Goal: Task Accomplishment & Management: Manage account settings

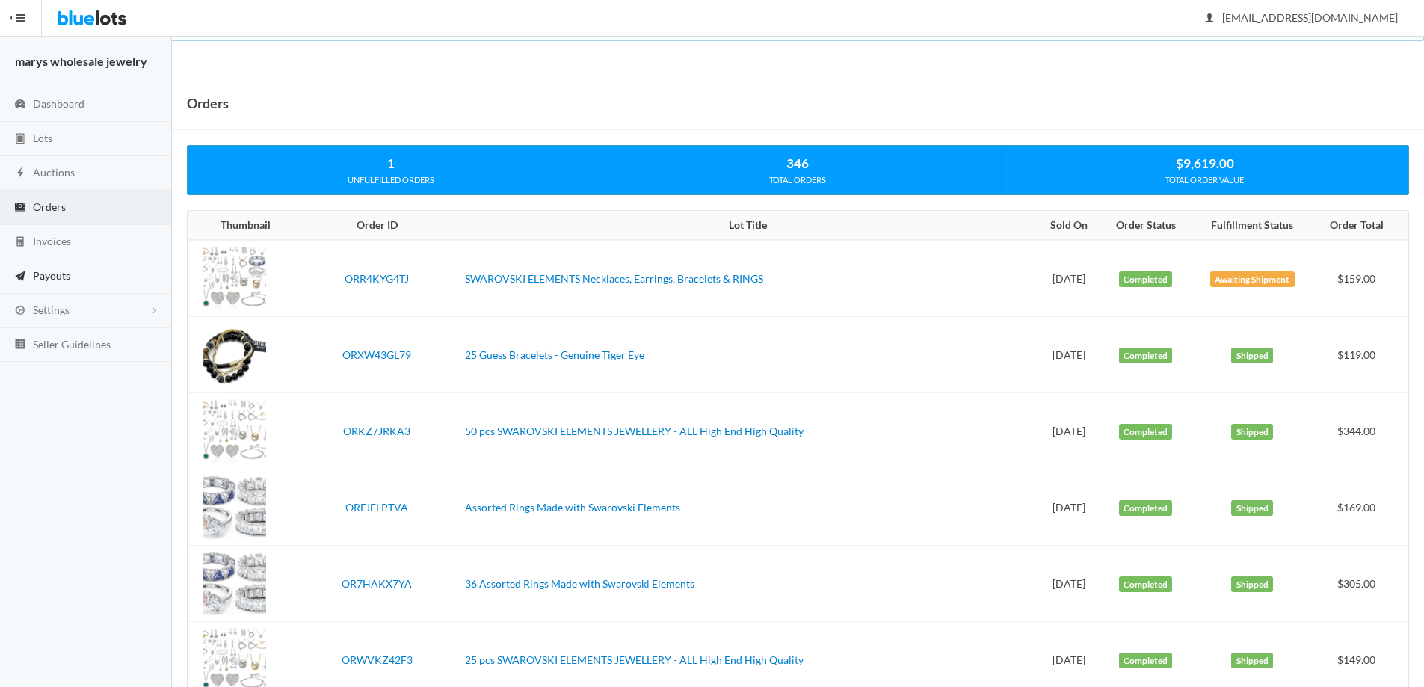
click at [71, 278] on link "Payouts" at bounding box center [86, 276] width 172 height 34
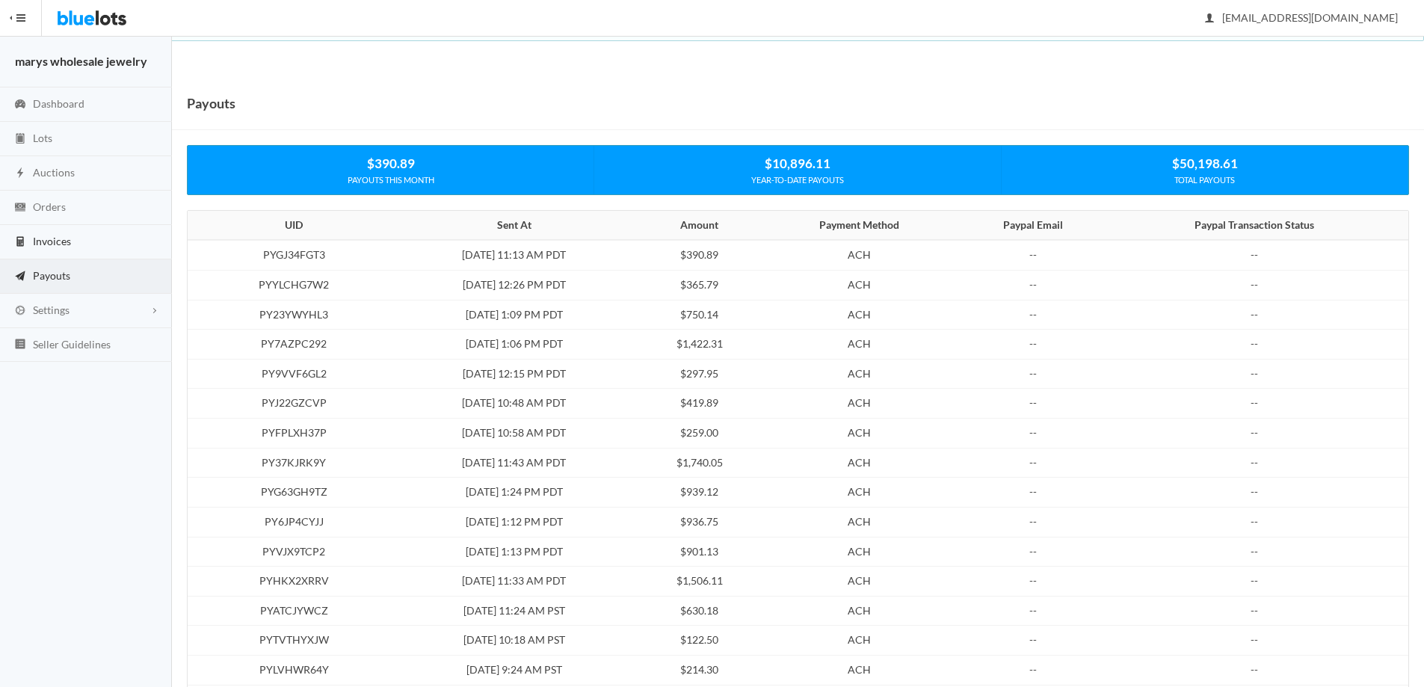
click at [55, 240] on span "Invoices" at bounding box center [52, 241] width 38 height 13
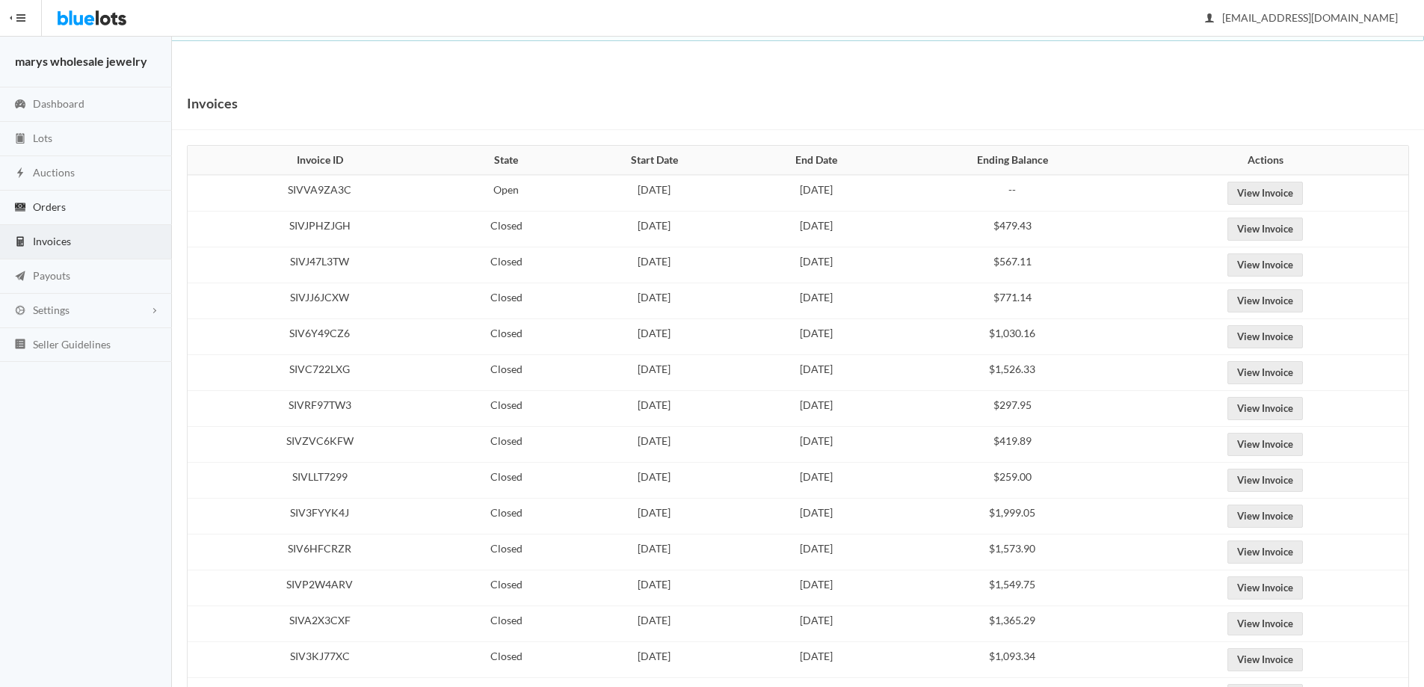
click at [48, 204] on span "Orders" at bounding box center [49, 206] width 33 height 13
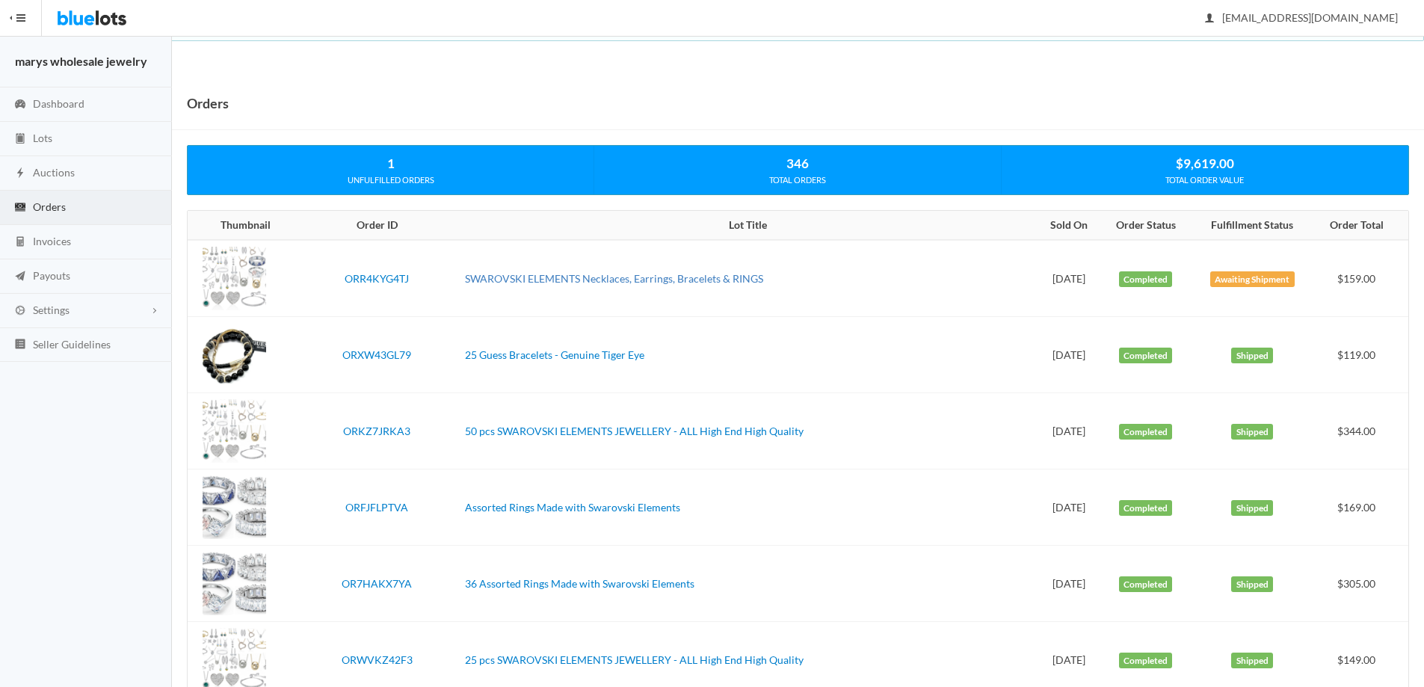
click at [594, 281] on link "SWAROVSKI ELEMENTS Necklaces, Earrings, Bracelets & RINGS" at bounding box center [614, 278] width 298 height 13
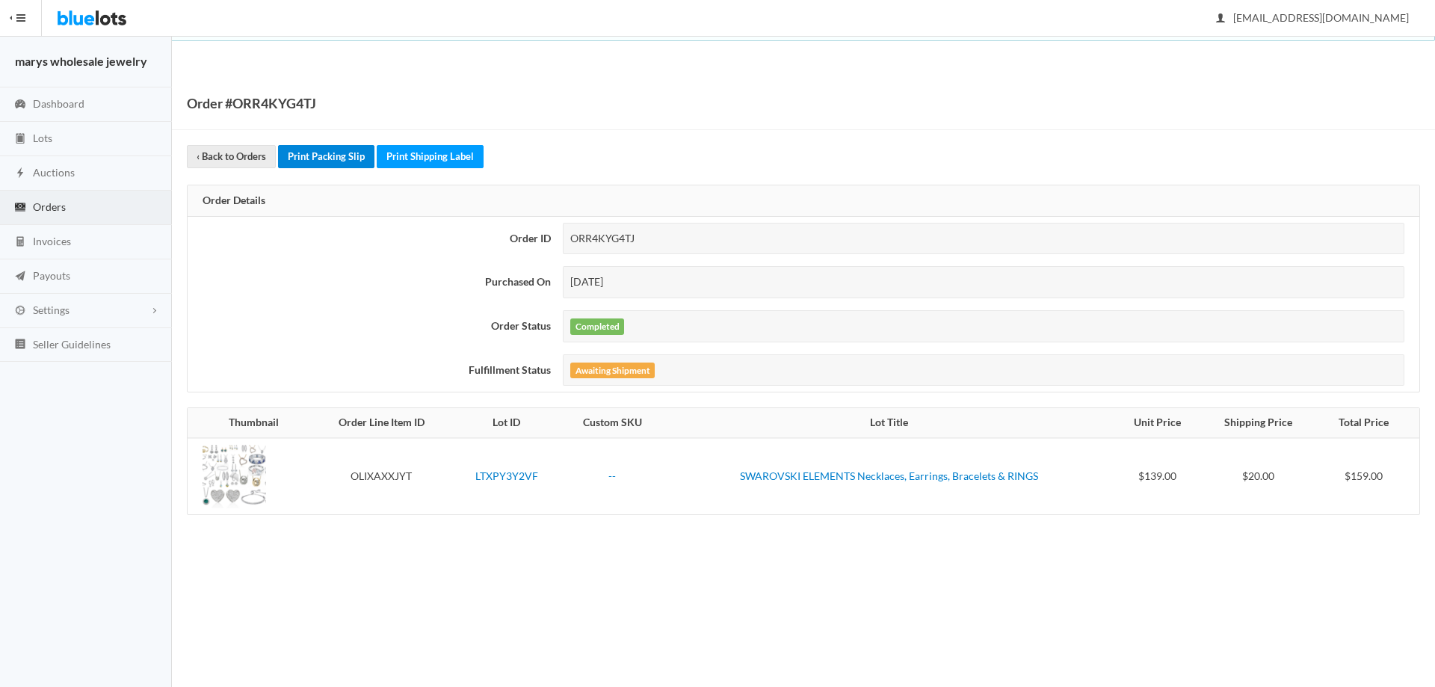
click at [315, 159] on link "Print Packing Slip" at bounding box center [326, 156] width 96 height 23
click at [451, 153] on link "Print Shipping Label" at bounding box center [430, 156] width 107 height 23
click at [53, 201] on span "Orders" at bounding box center [49, 206] width 33 height 13
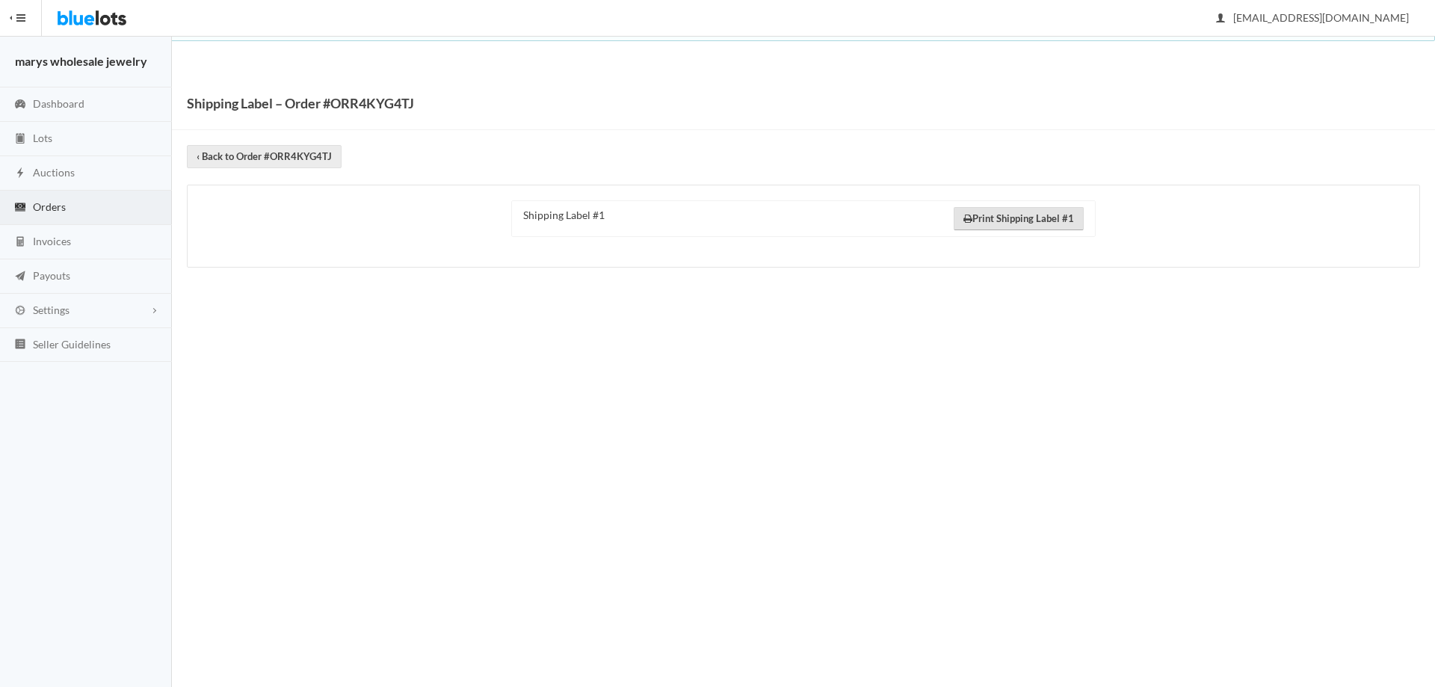
click at [1035, 215] on link "Print Shipping Label #1" at bounding box center [1019, 218] width 130 height 23
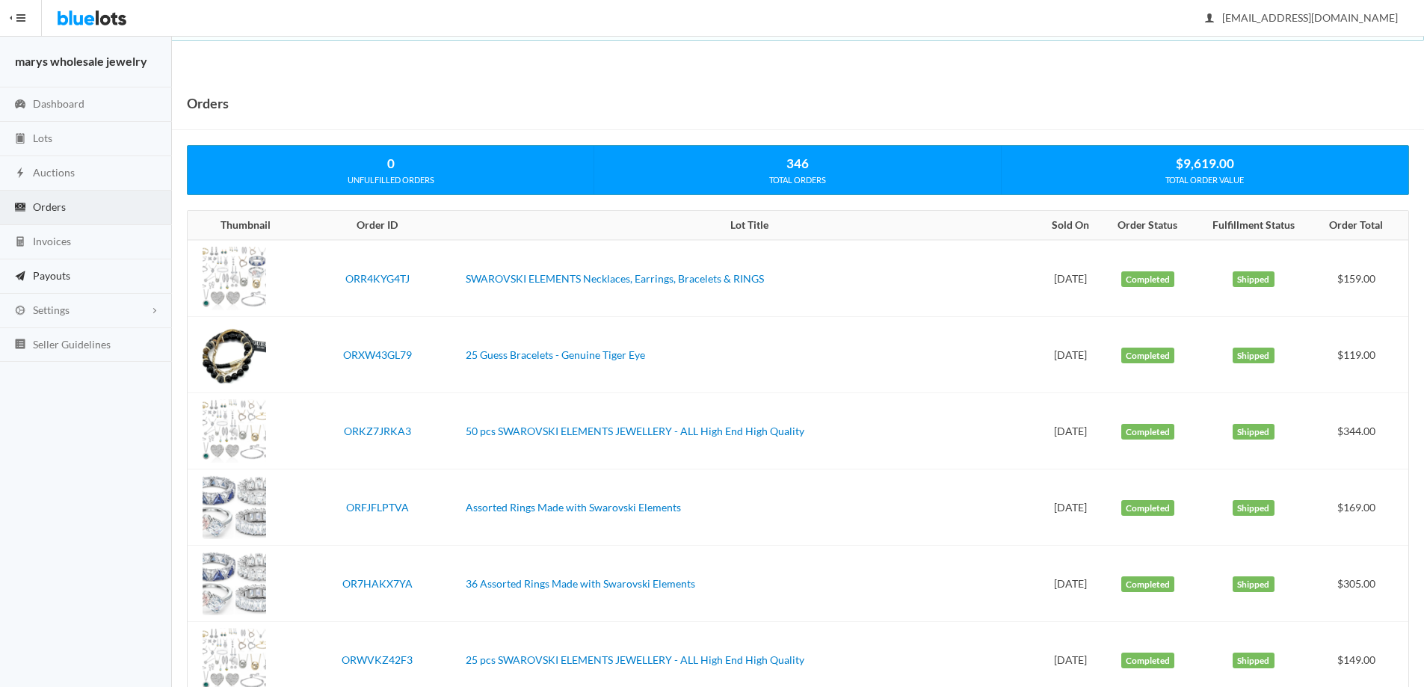
click at [64, 276] on span "Payouts" at bounding box center [51, 275] width 37 height 13
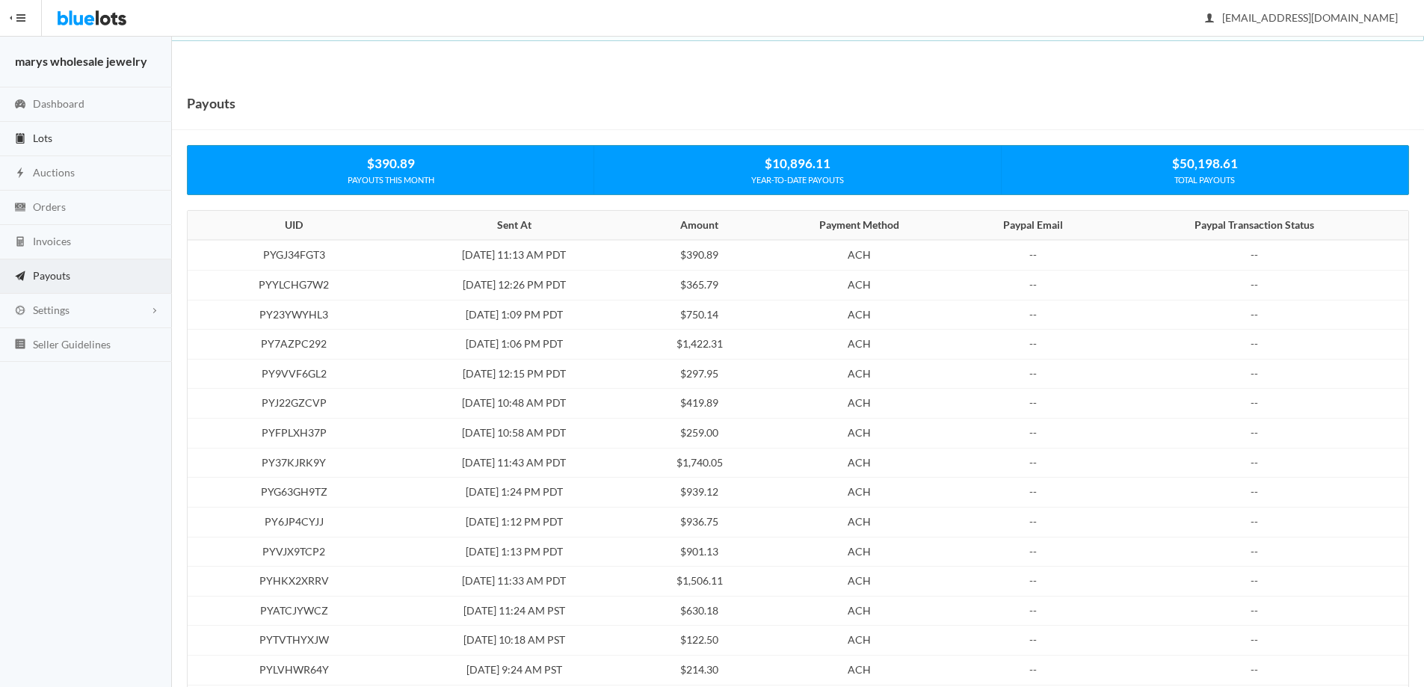
click at [41, 143] on span "Lots" at bounding box center [42, 138] width 19 height 13
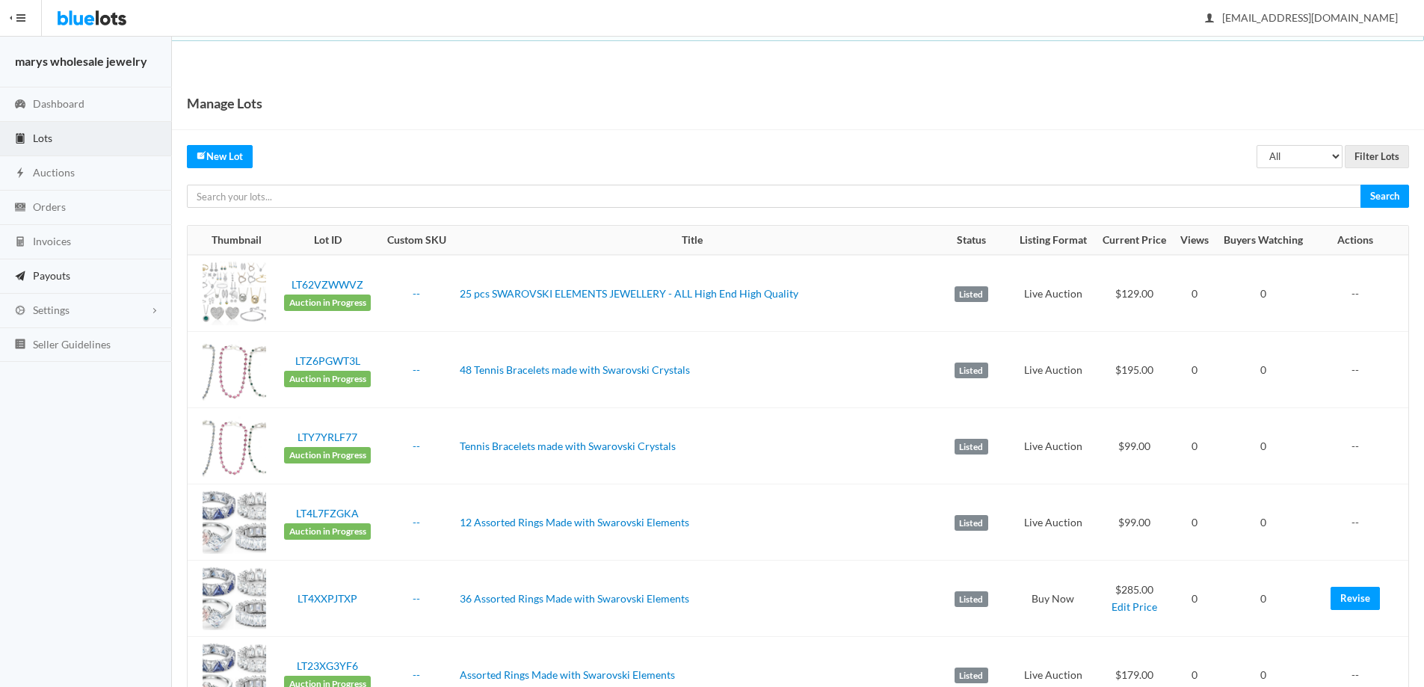
click at [50, 272] on span "Payouts" at bounding box center [51, 275] width 37 height 13
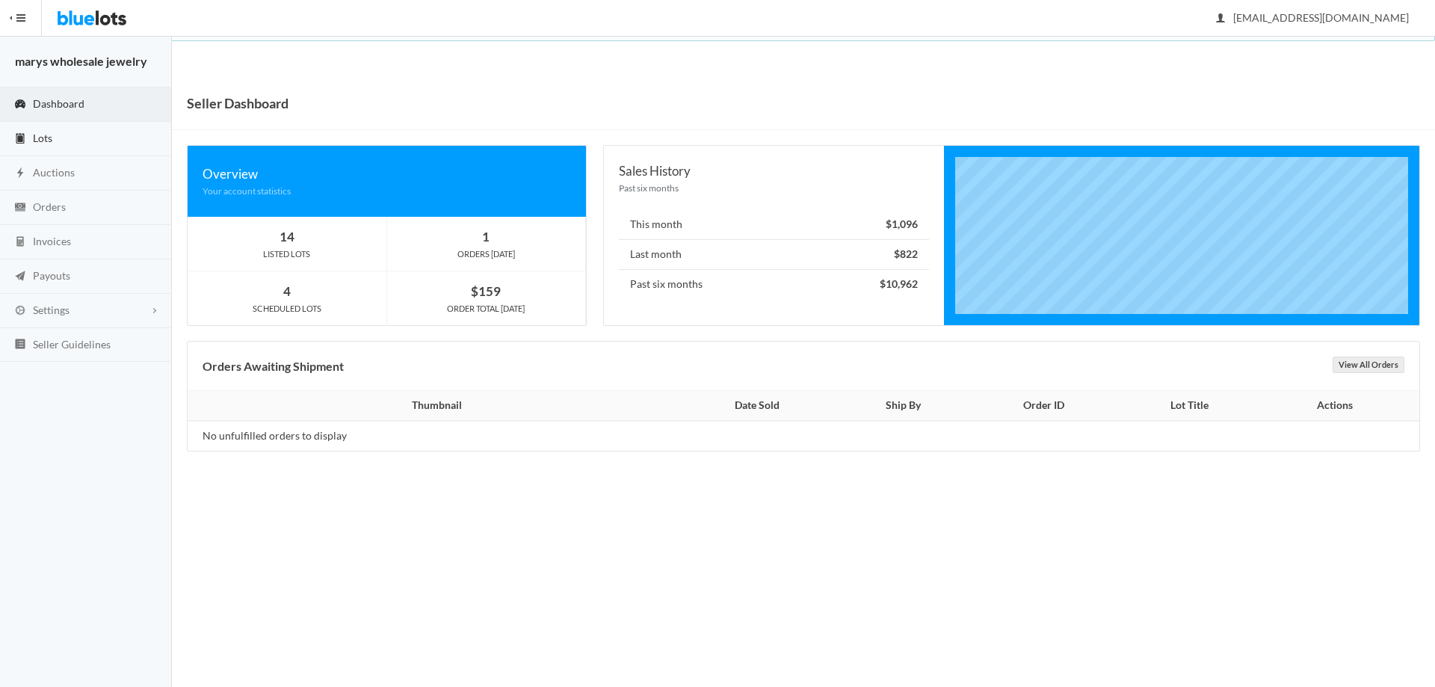
click at [39, 138] on span "Lots" at bounding box center [42, 138] width 19 height 13
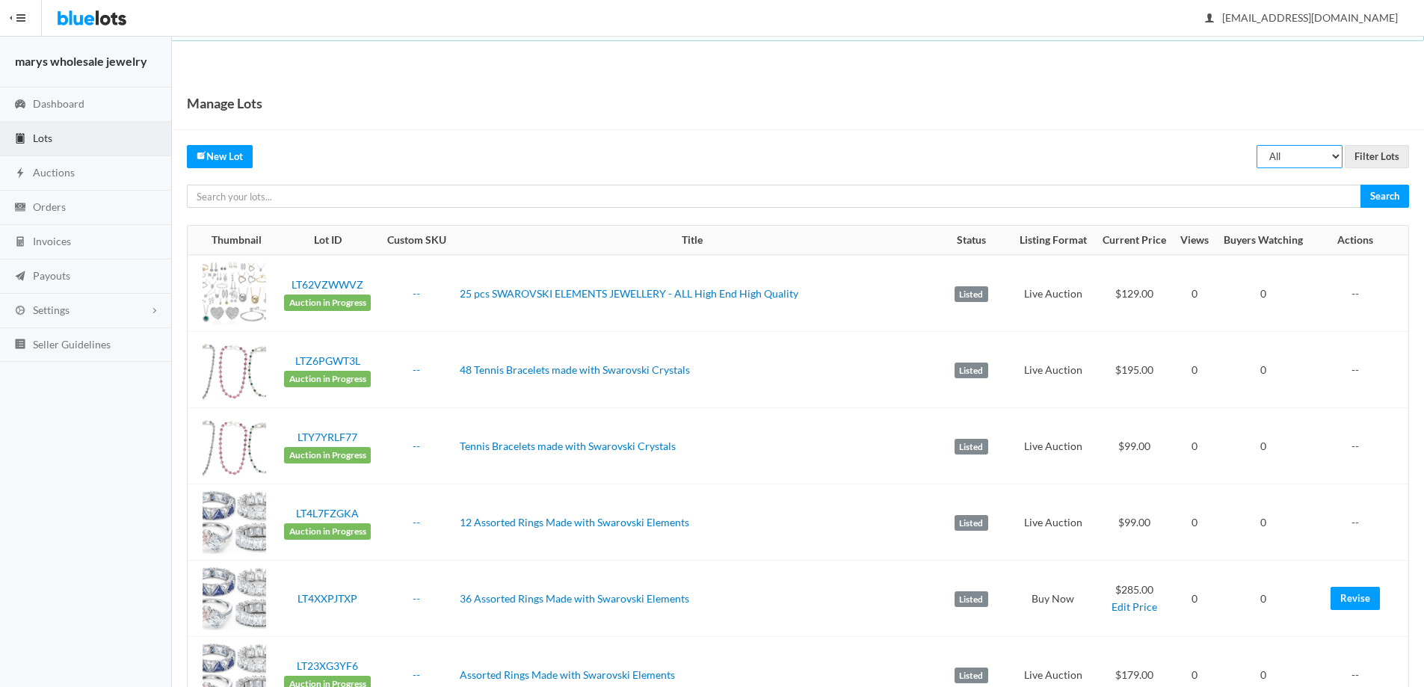
click at [1339, 158] on select "All Draft Unreviewed Rejected Scheduled Listed Sold Ended" at bounding box center [1299, 156] width 86 height 23
select select "rejected"
click at [1256, 145] on select "All Draft Unreviewed Rejected Scheduled Listed Sold Ended" at bounding box center [1299, 156] width 86 height 23
click at [1383, 160] on input "Filter Lots" at bounding box center [1376, 156] width 64 height 23
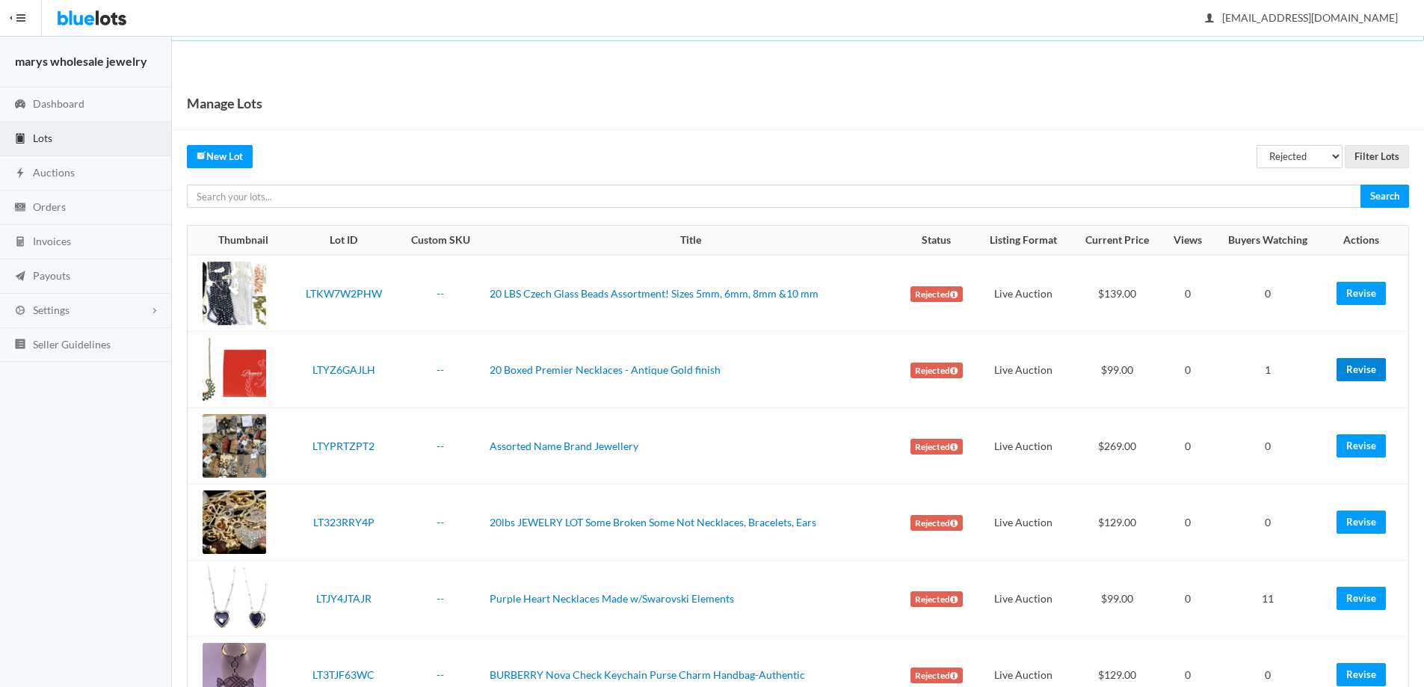
click at [1350, 371] on link "Revise" at bounding box center [1360, 369] width 49 height 23
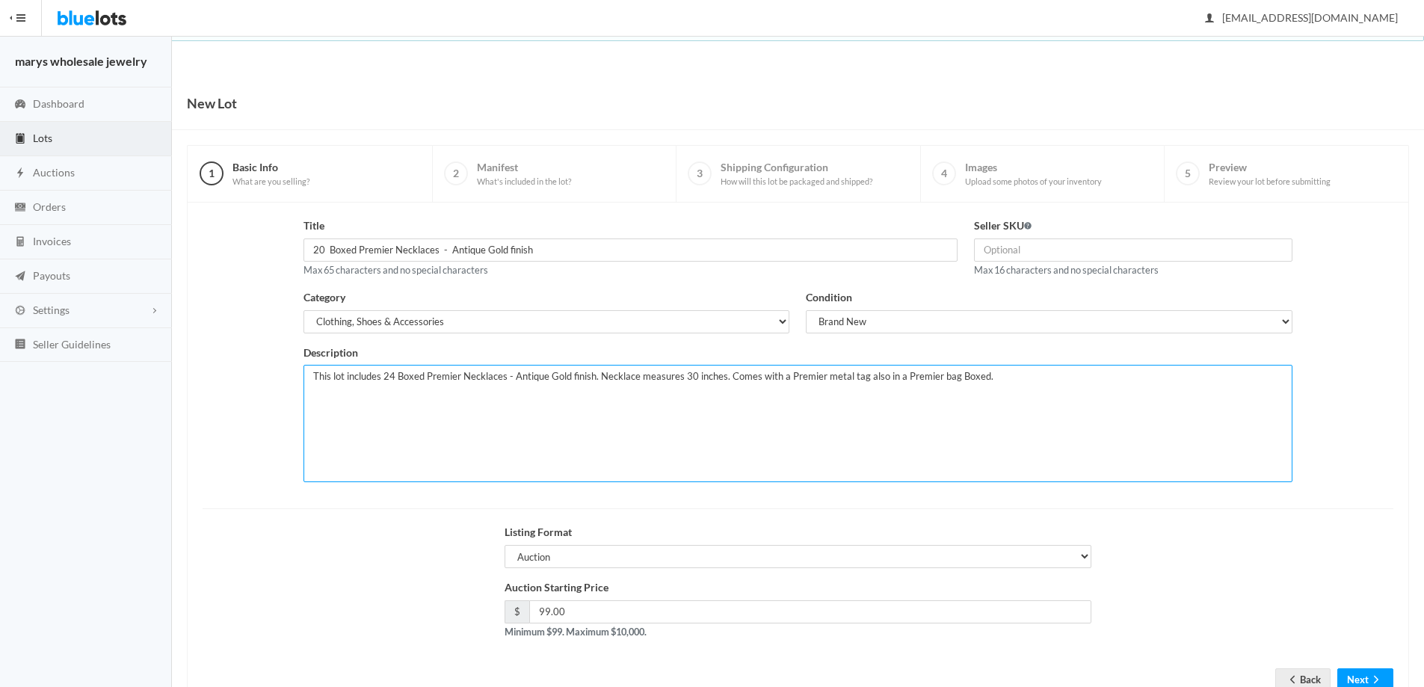
click at [392, 377] on textarea "This lot includes 24 Boxed Premier Necklaces - Antique Gold finish. Necklace me…" at bounding box center [797, 423] width 989 height 117
type textarea "This lot includes 20 Boxed Premier Necklaces - Antique Gold finish. Necklace me…"
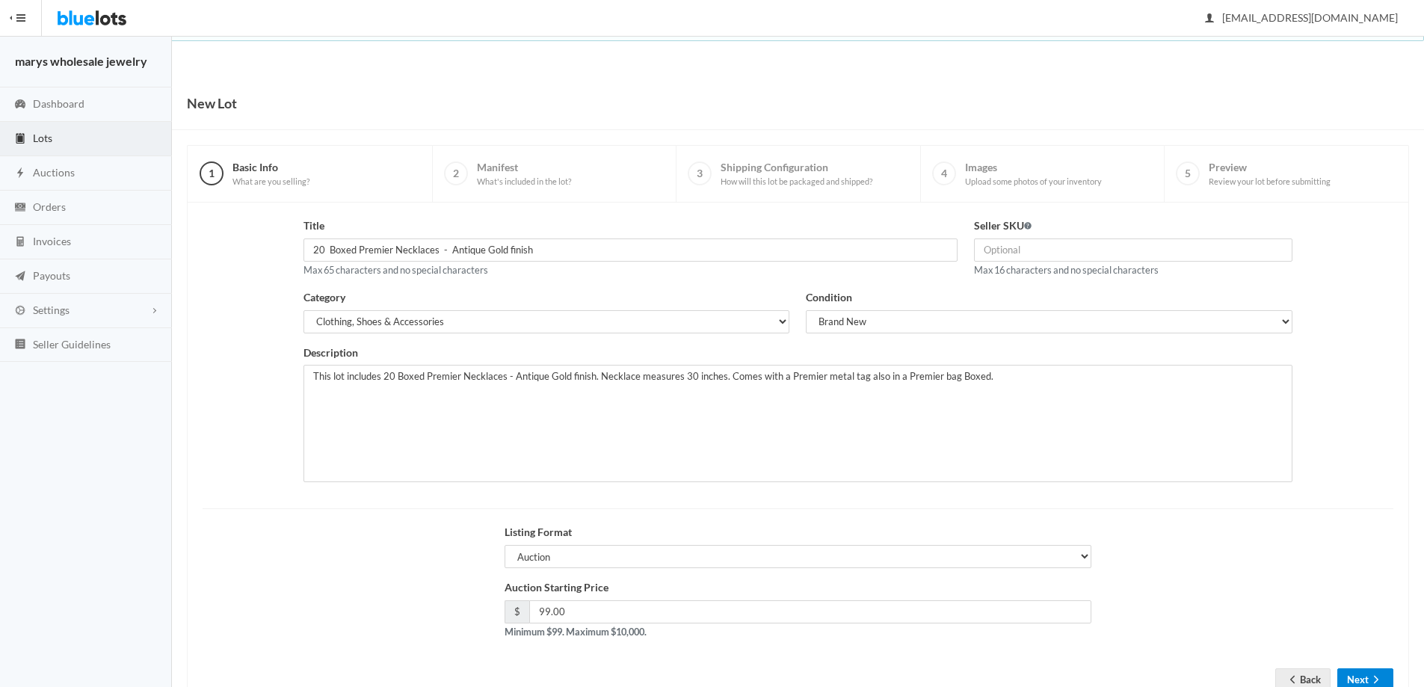
click at [1362, 675] on button "Next" at bounding box center [1365, 679] width 56 height 23
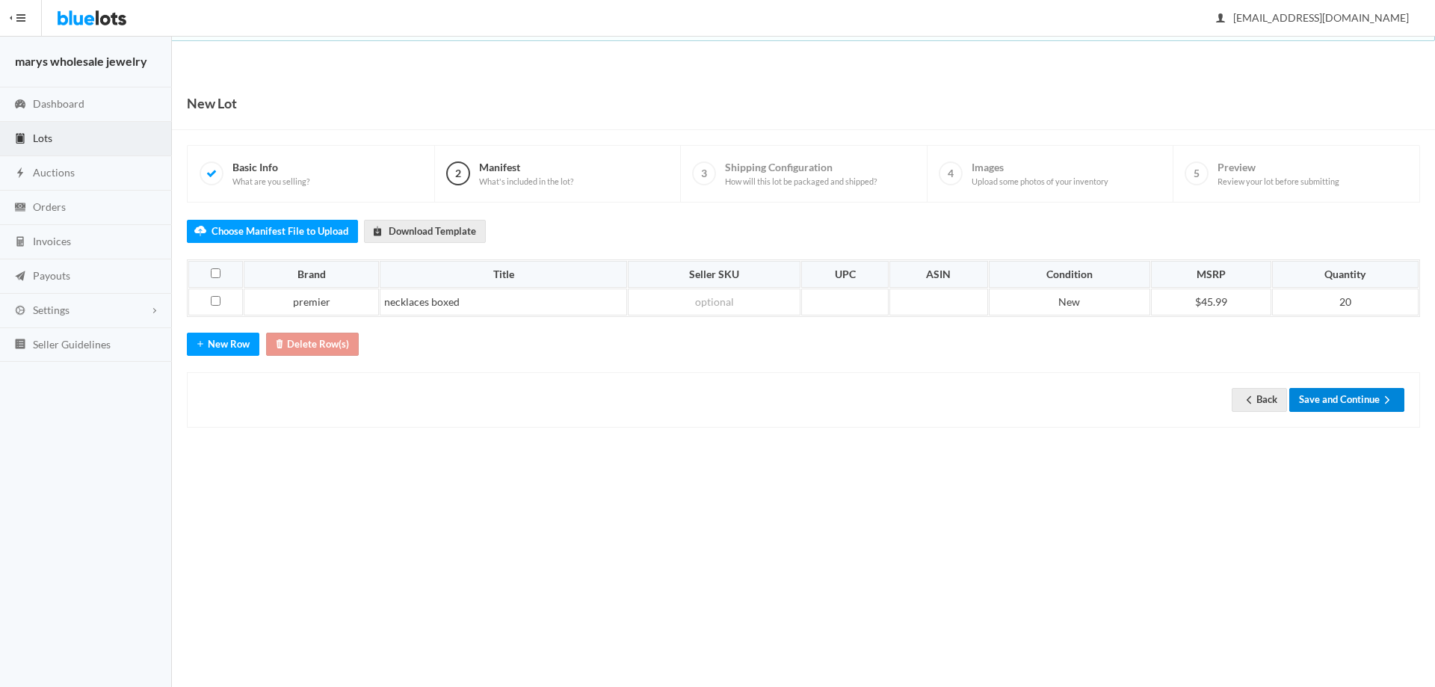
click at [1353, 395] on button "Save and Continue" at bounding box center [1346, 399] width 115 height 23
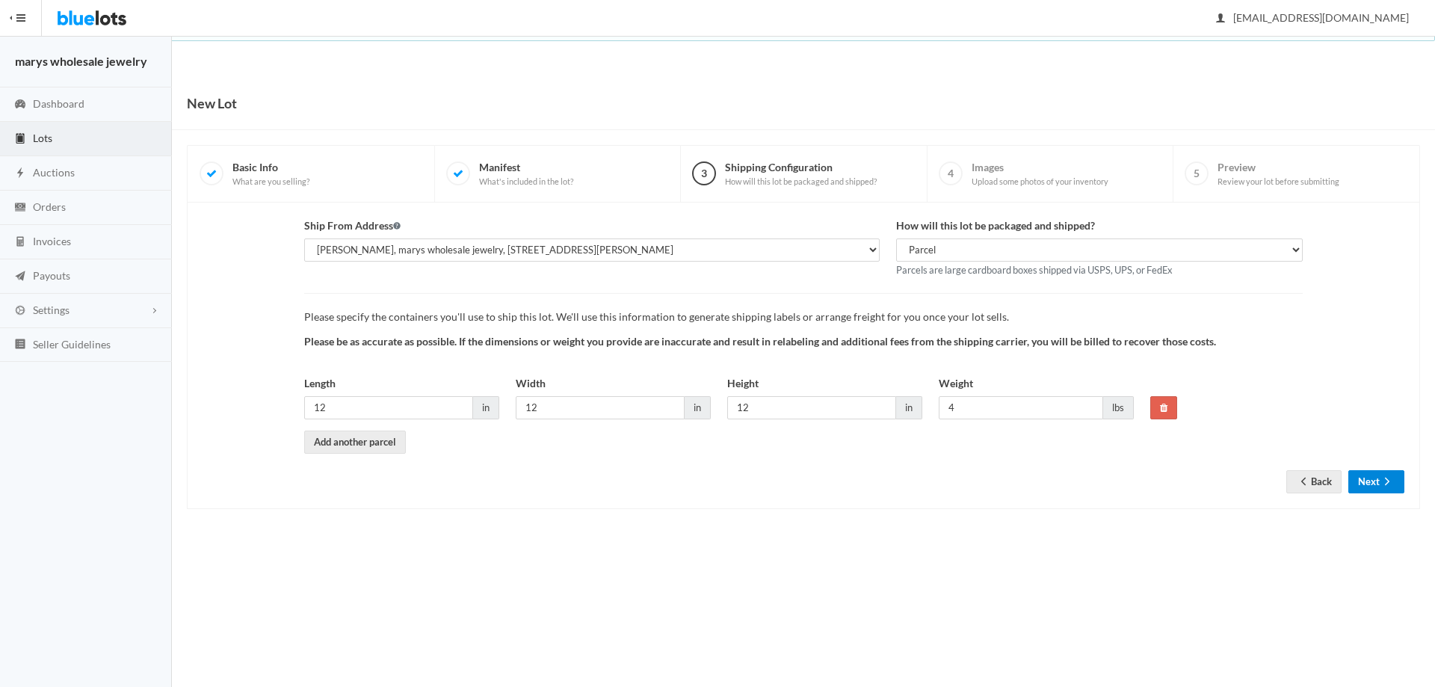
click at [1371, 484] on button "Next" at bounding box center [1376, 481] width 56 height 23
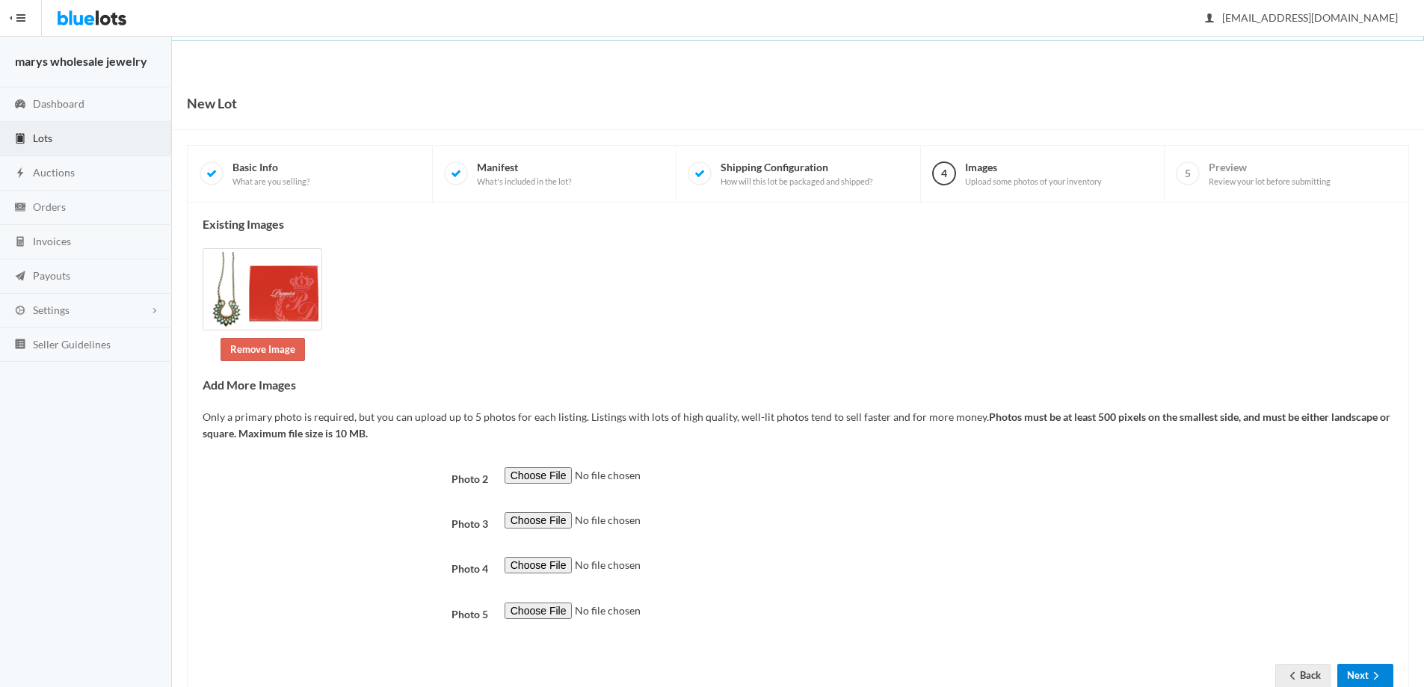
click at [1359, 672] on button "Next" at bounding box center [1365, 675] width 56 height 23
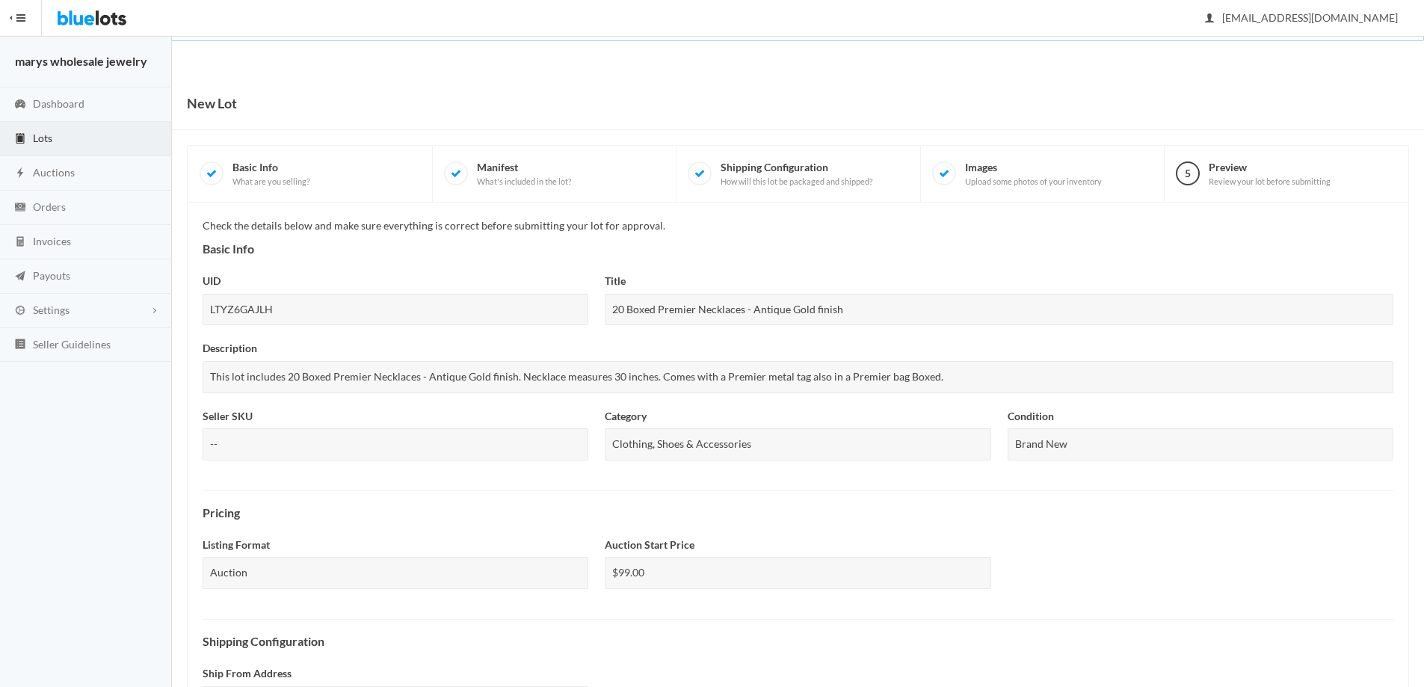
scroll to position [369, 0]
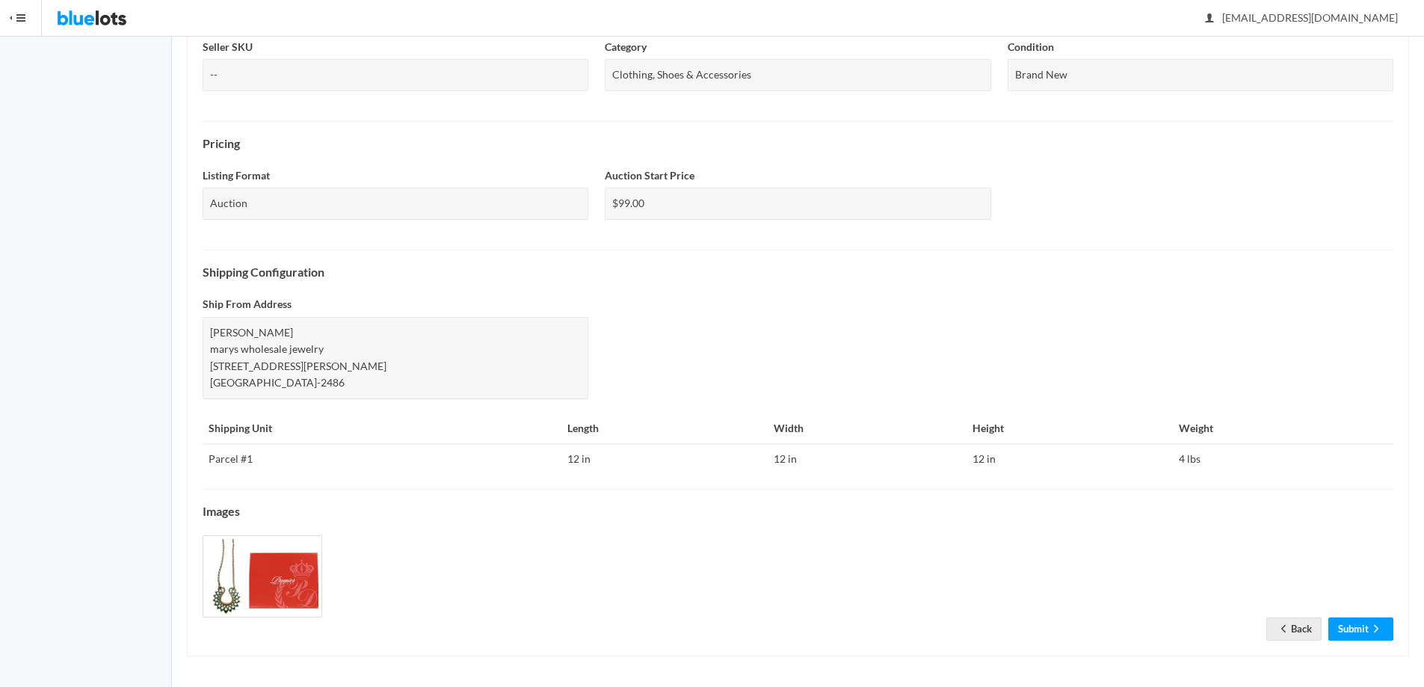
drag, startPoint x: 1434, startPoint y: 353, endPoint x: 1420, endPoint y: 685, distance: 332.9
click at [1351, 626] on link "Submit" at bounding box center [1360, 628] width 65 height 23
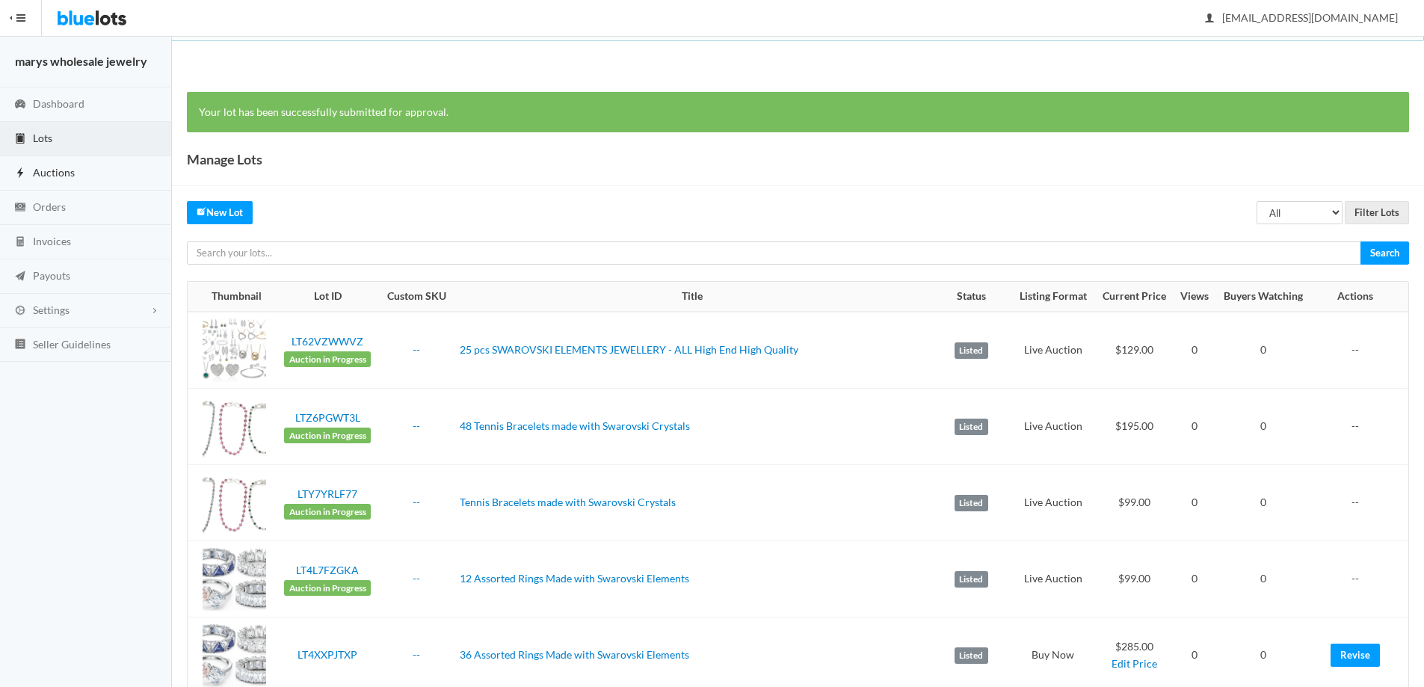
click at [96, 179] on link "Auctions" at bounding box center [86, 173] width 172 height 34
